Goal: Download file/media

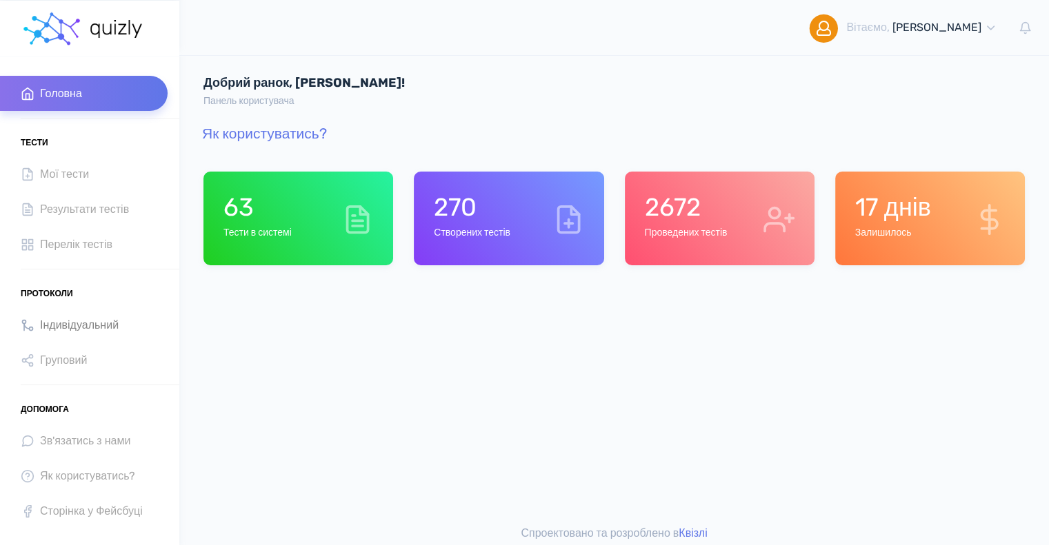
click at [116, 327] on span "Індивідуальний" at bounding box center [79, 325] width 79 height 19
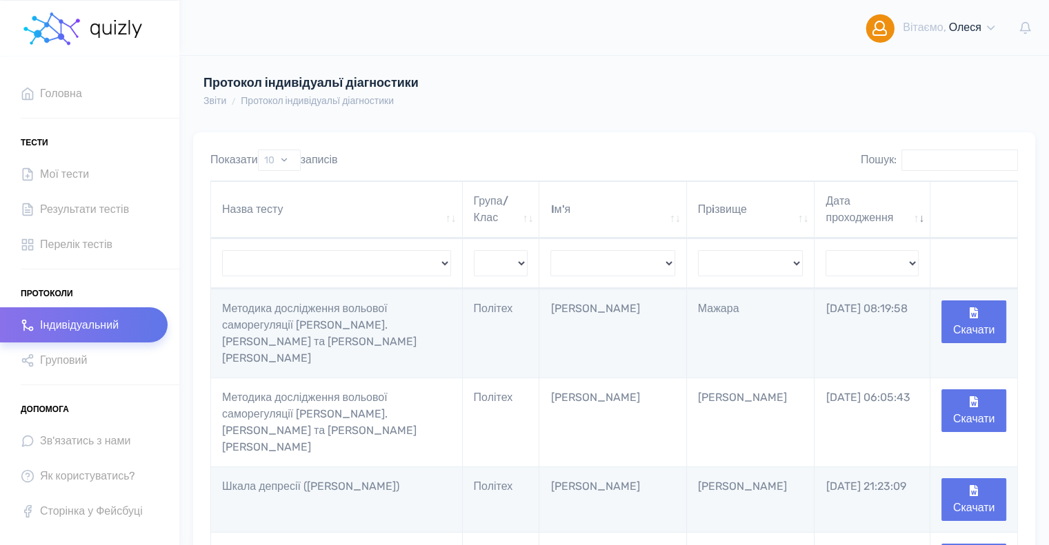
scroll to position [69, 0]
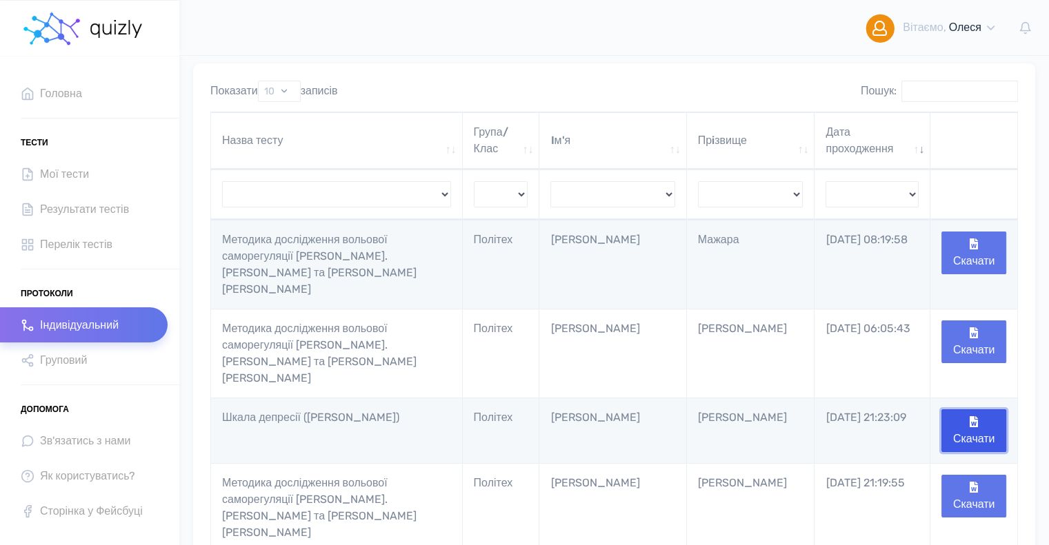
click at [976, 410] on button "Скачати" at bounding box center [973, 431] width 65 height 43
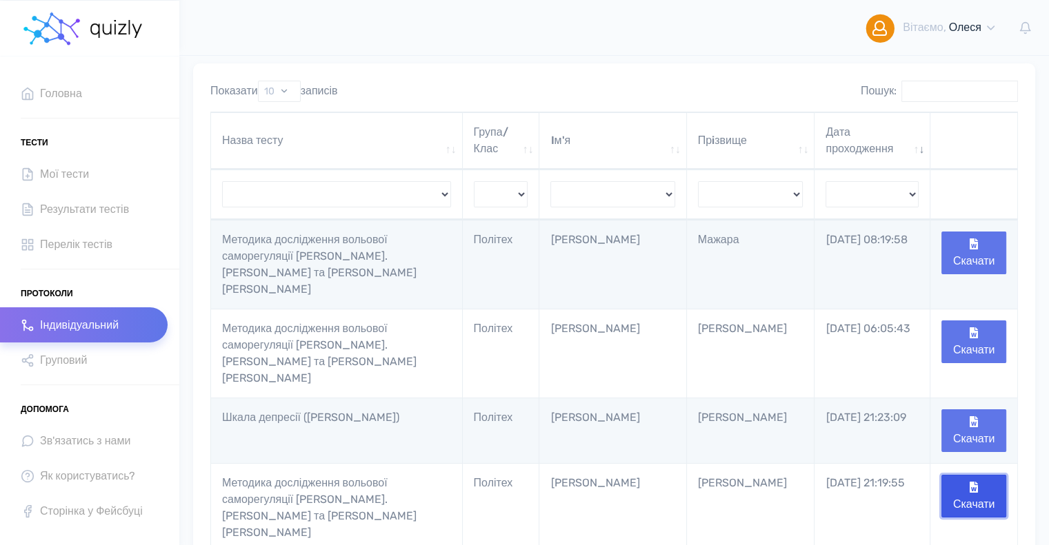
click at [985, 475] on button "Скачати" at bounding box center [973, 496] width 65 height 43
click at [745, 199] on select "[PERSON_NAME] Й [PERSON_NAME] Ковбасюк Жигульська [PERSON_NAME] Ващішіна [PERSO…" at bounding box center [751, 194] width 106 height 26
click at [740, 184] on select "[PERSON_NAME] Й [PERSON_NAME] Ковбасюк Жигульська [PERSON_NAME] Ващішіна [PERSO…" at bounding box center [751, 194] width 106 height 26
click at [741, 201] on select "Рузіна Петрачова Й Тимоненко Цимбалюк Здорик Рашкевич Ковбасюк Жигульська Весел…" at bounding box center [751, 194] width 106 height 26
select select "Агудина"
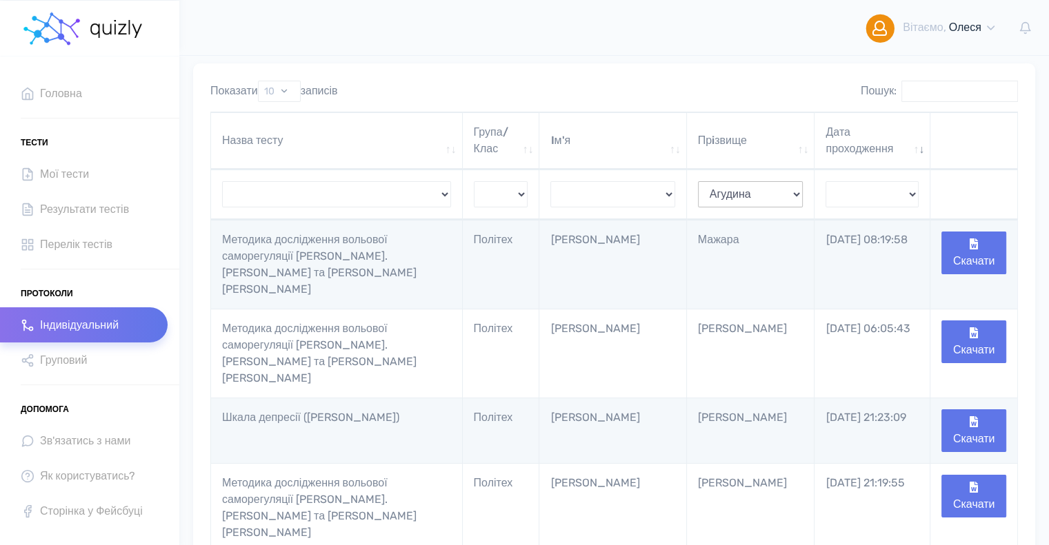
click at [632, 46] on div "Вітаємо, Олеся Мiй профіль Вихід" at bounding box center [614, 28] width 870 height 56
select select "Агудина"
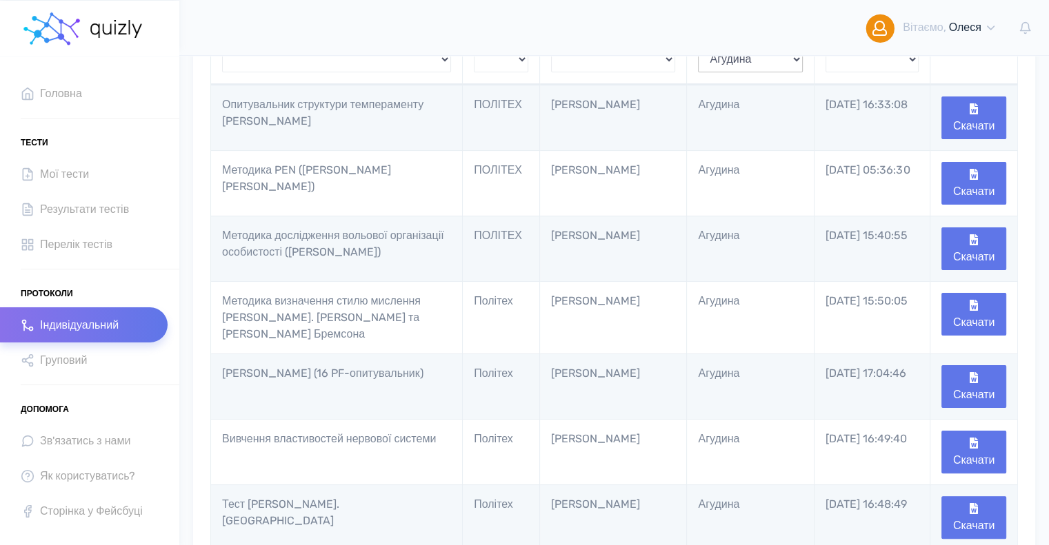
select select "Агудина"
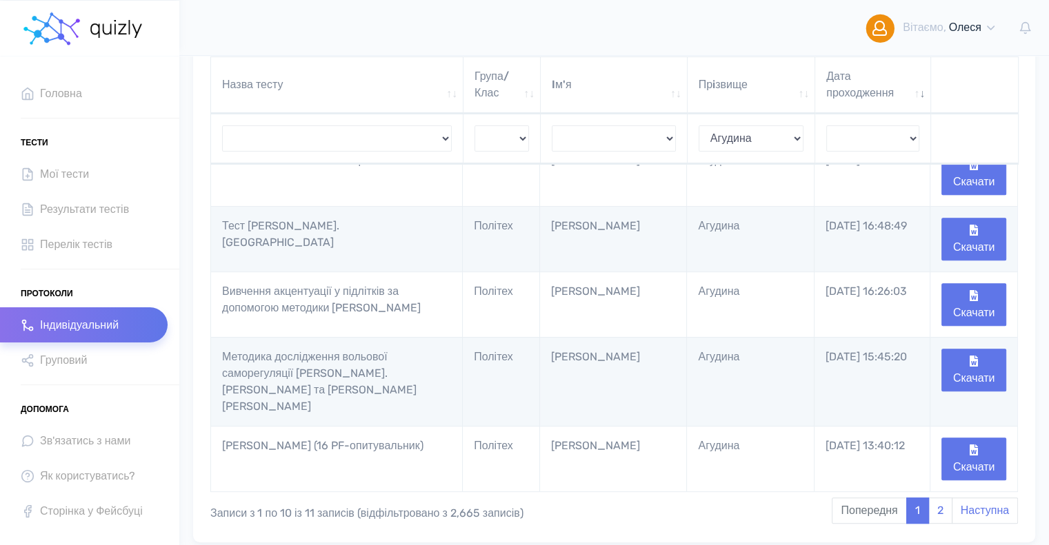
scroll to position [525, 0]
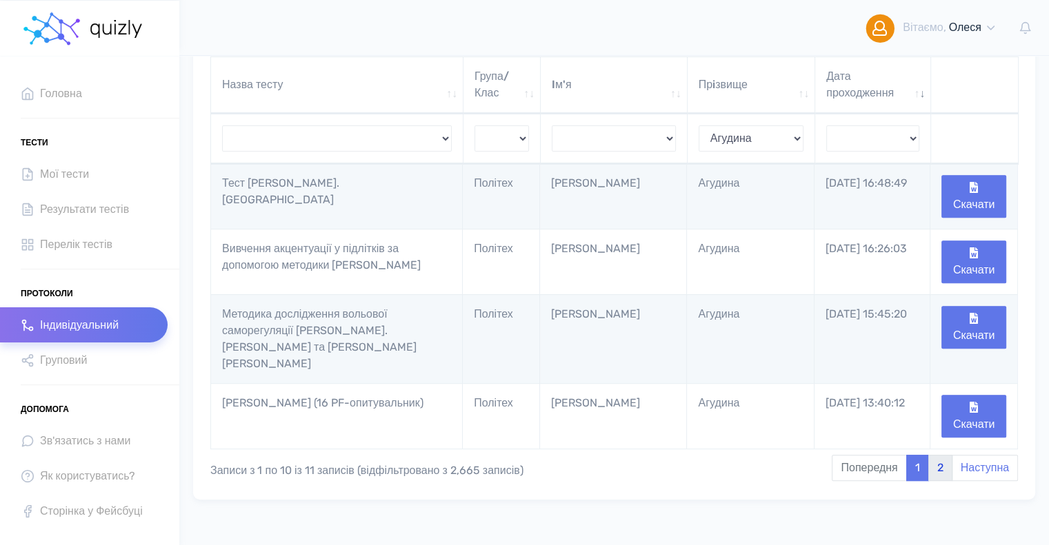
click at [937, 455] on link "2" at bounding box center [940, 468] width 24 height 26
select select "Агудина"
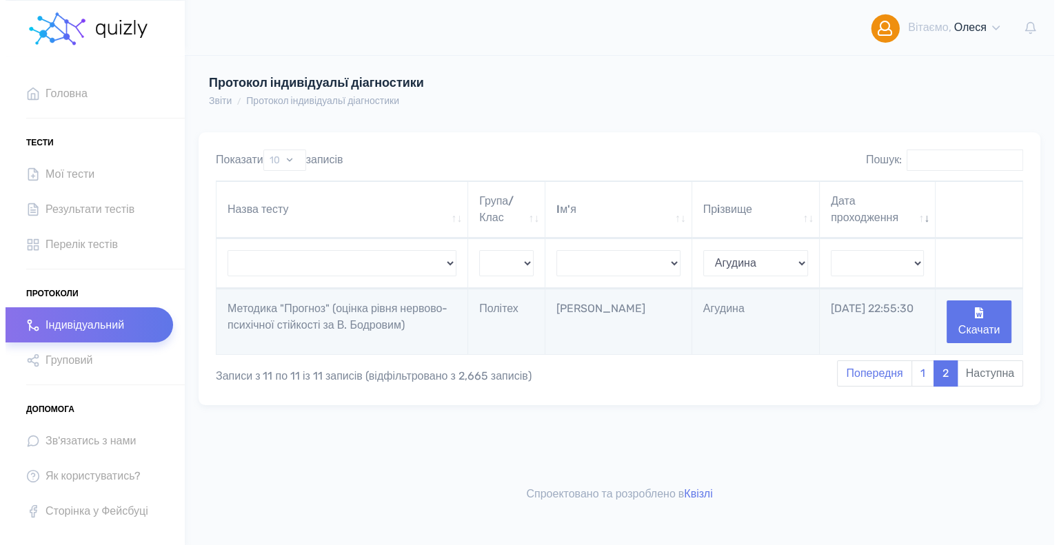
scroll to position [0, 0]
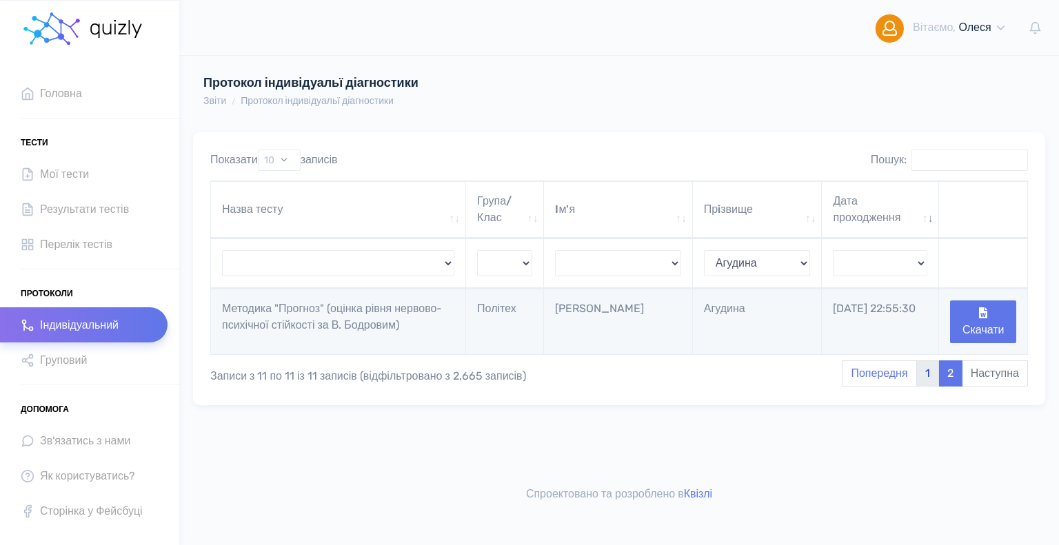
click at [930, 370] on link "1" at bounding box center [927, 374] width 23 height 26
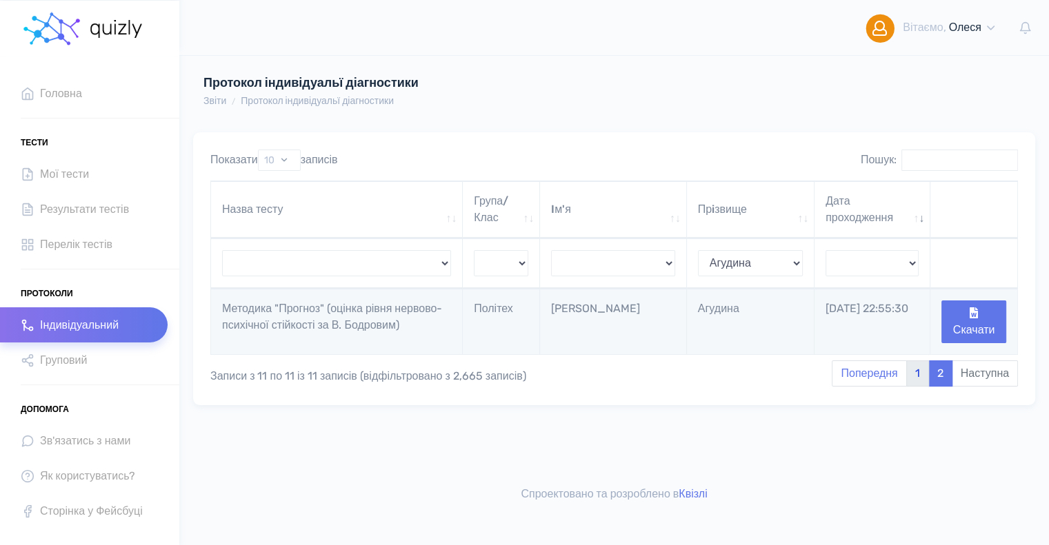
select select "Агудина"
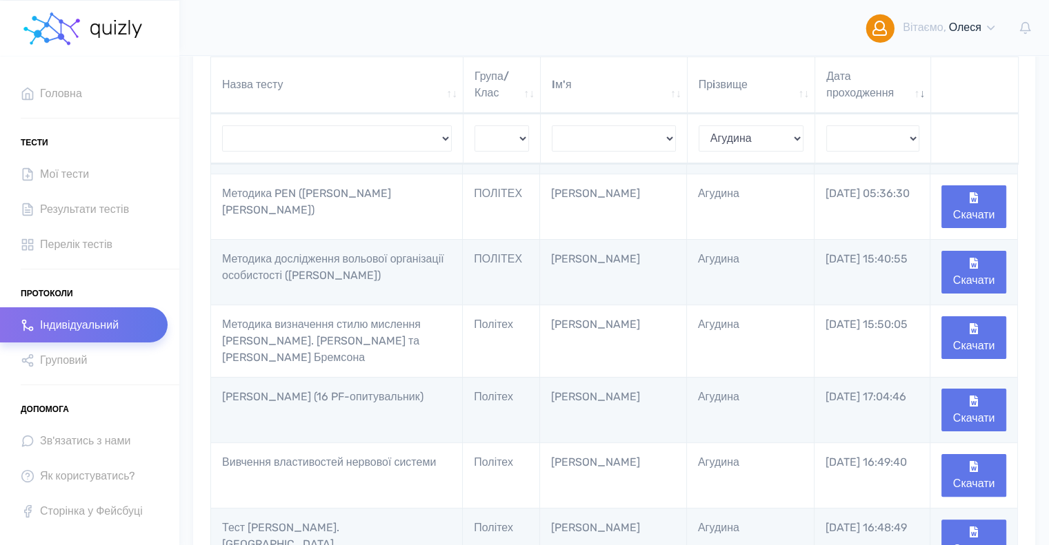
scroll to position [49, 0]
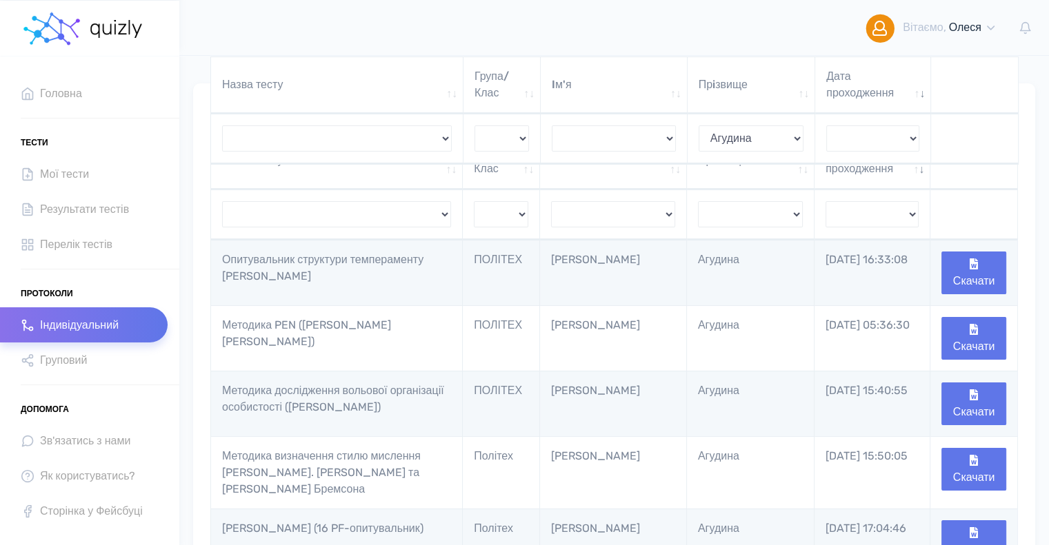
select select "Агудина"
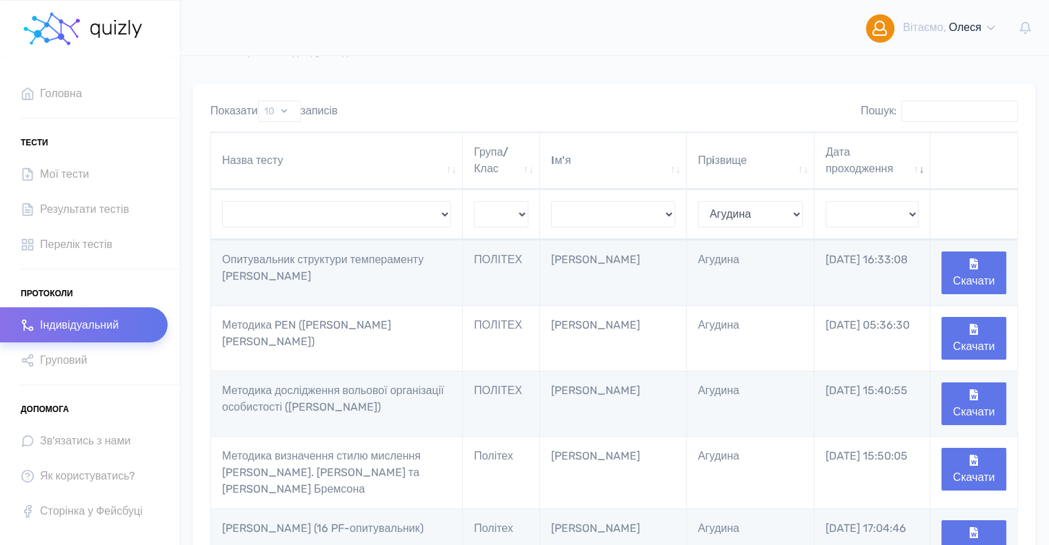
scroll to position [0, 0]
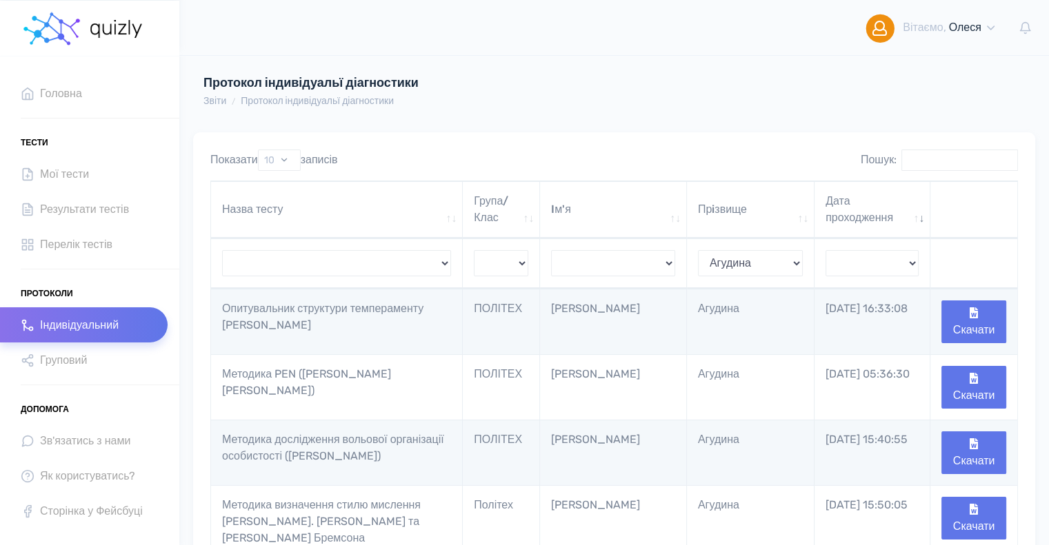
click at [76, 325] on span "Індивідуальний" at bounding box center [79, 325] width 79 height 19
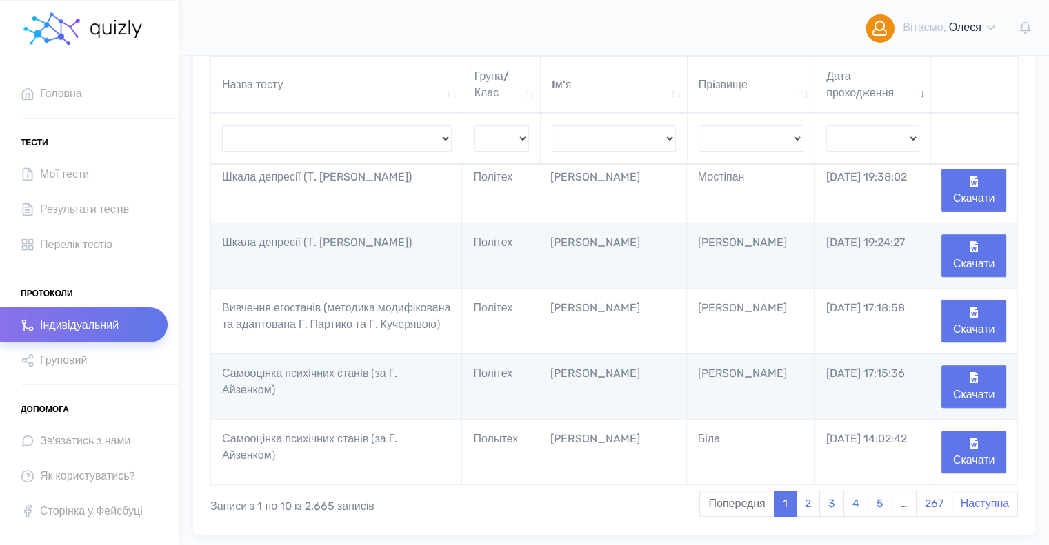
scroll to position [532, 0]
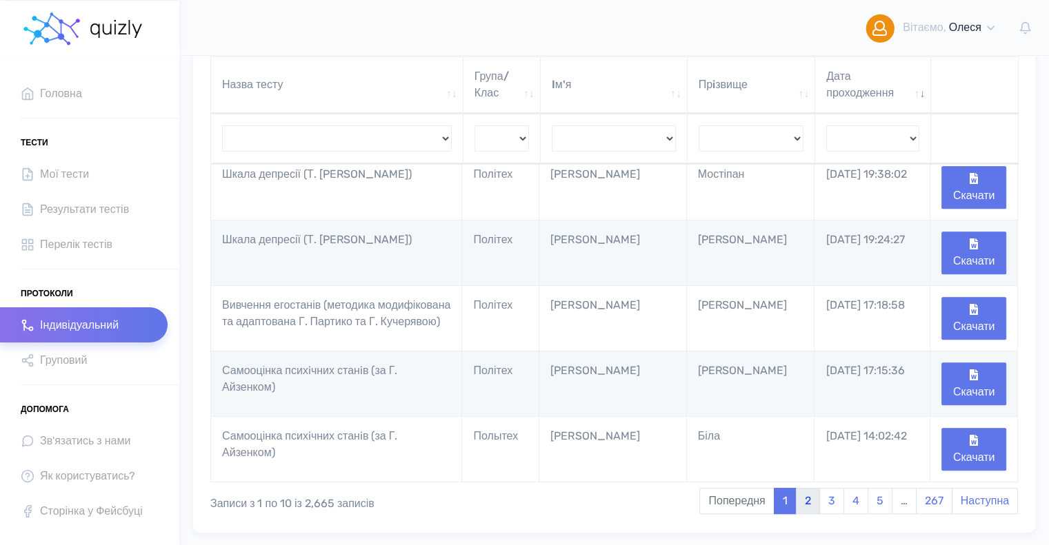
click at [808, 488] on link "2" at bounding box center [808, 501] width 24 height 26
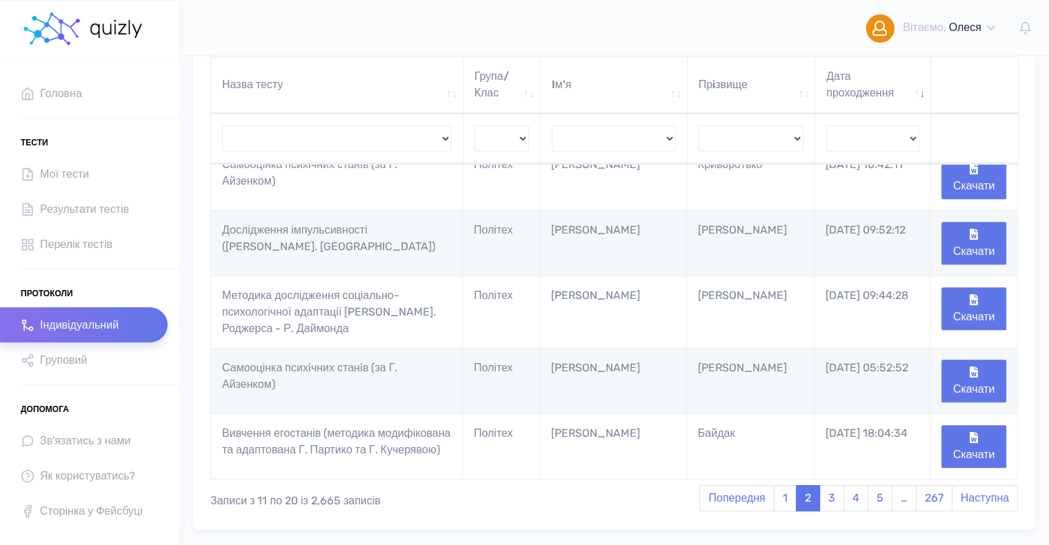
scroll to position [394, 0]
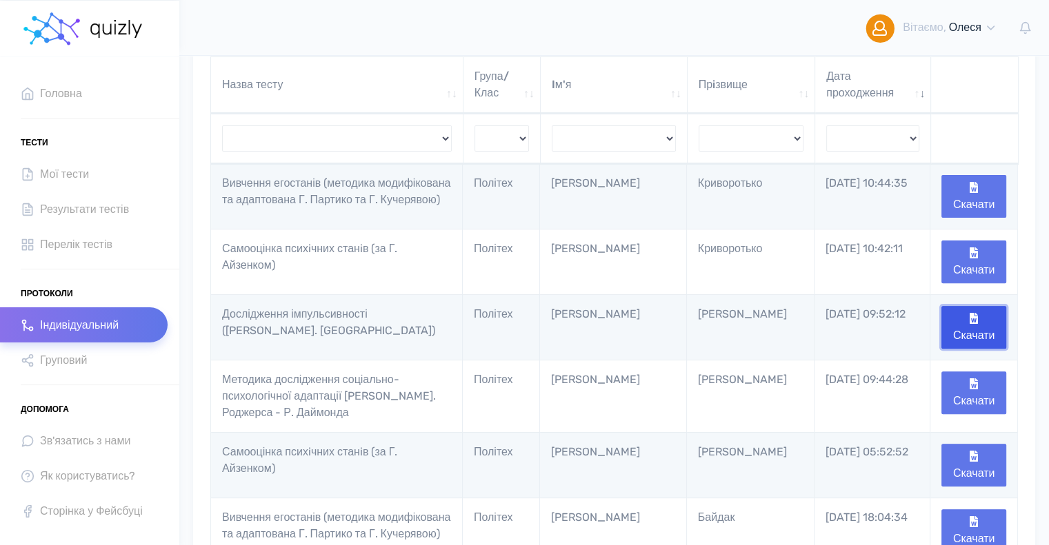
click at [979, 336] on button "Скачати" at bounding box center [973, 327] width 65 height 43
